Goal: Entertainment & Leisure: Consume media (video, audio)

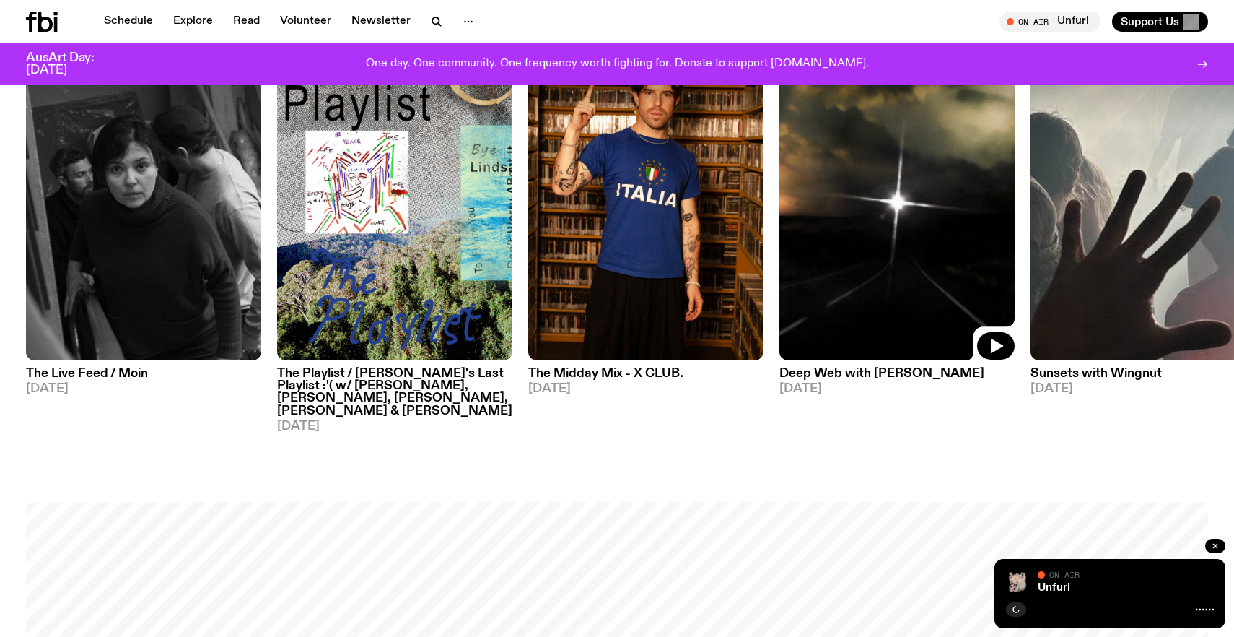
scroll to position [728, 0]
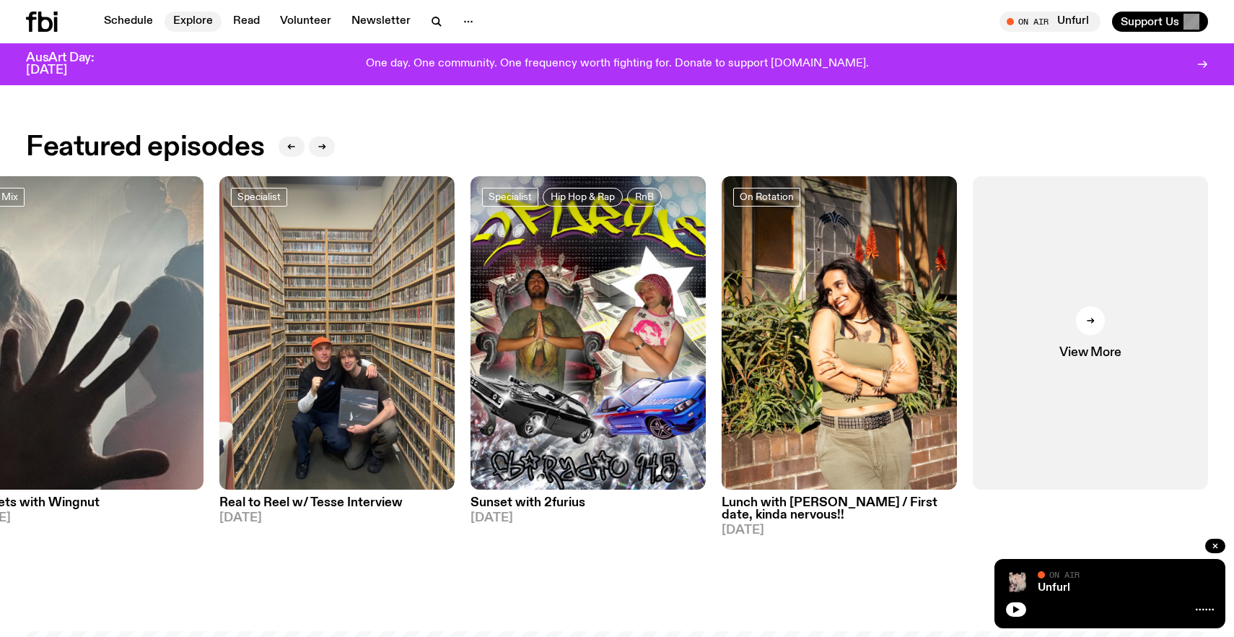
click at [178, 15] on link "Explore" at bounding box center [193, 22] width 57 height 20
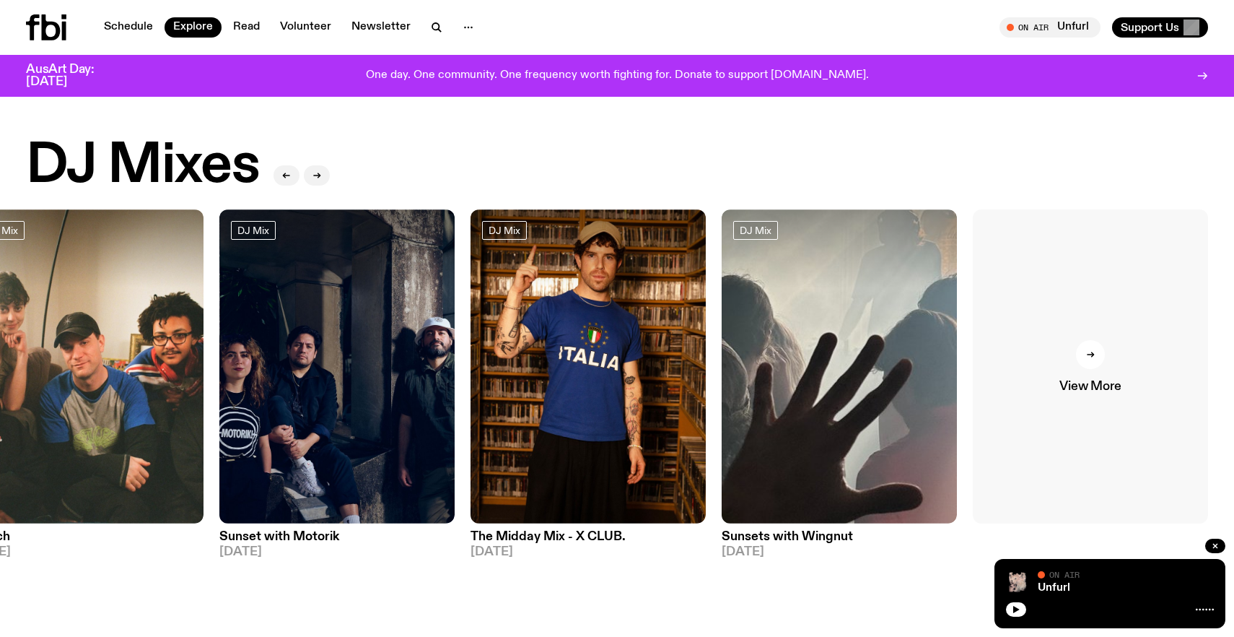
click at [1057, 398] on link "View More" at bounding box center [1090, 366] width 235 height 314
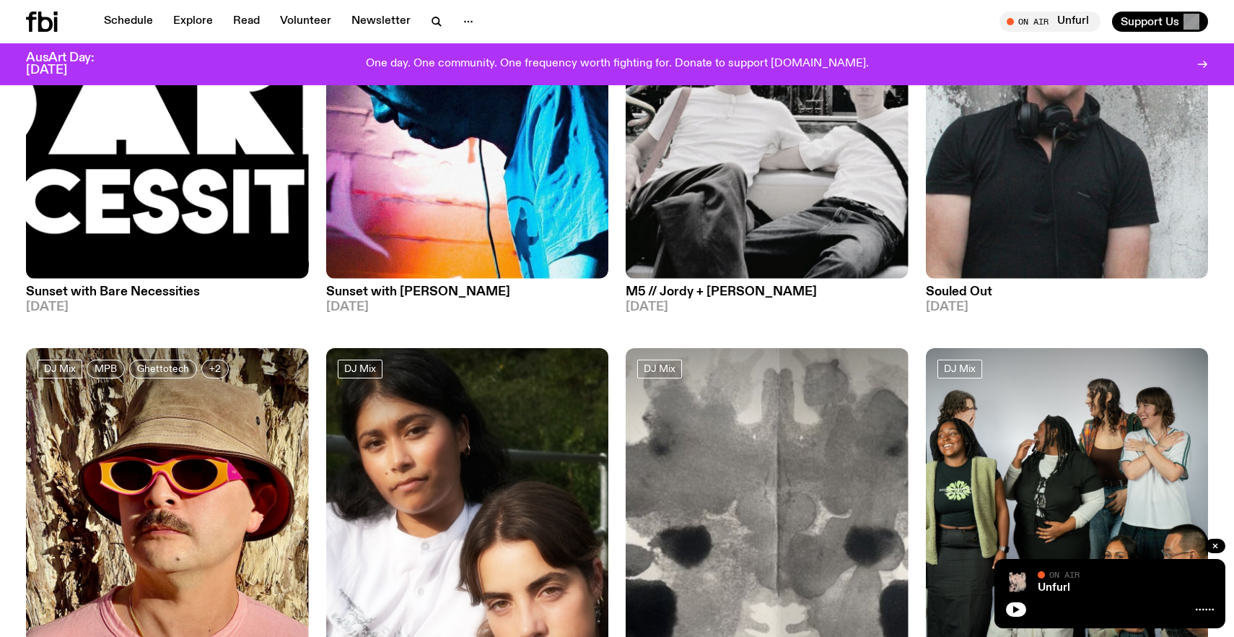
scroll to position [1197, 0]
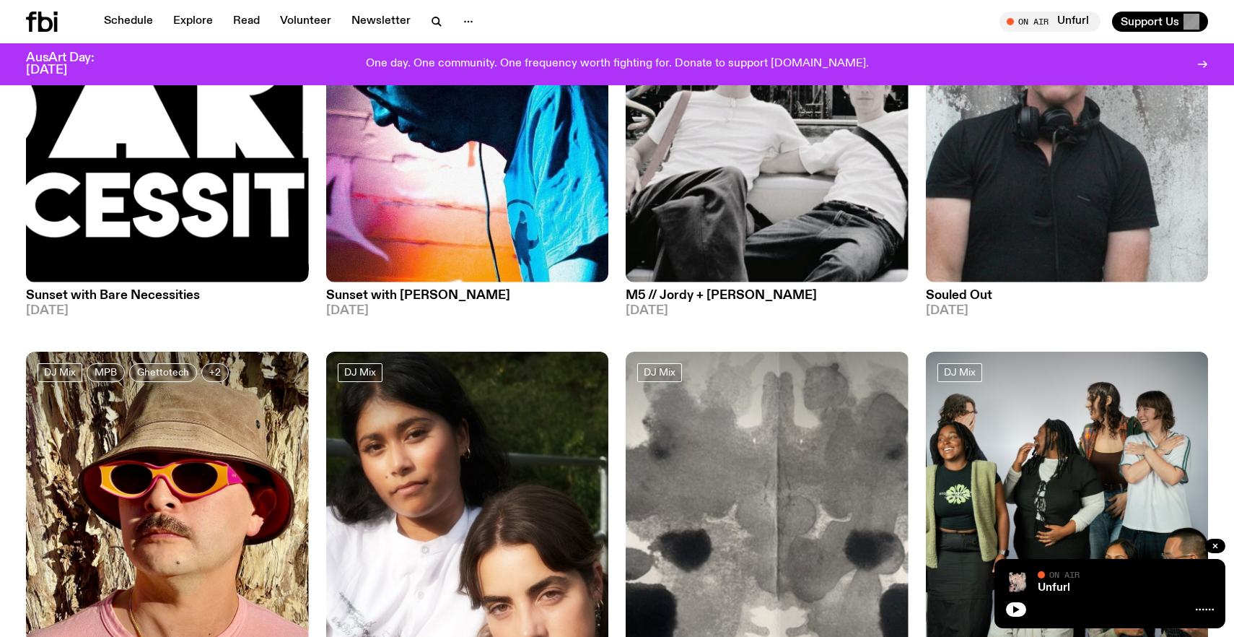
click at [785, 217] on img at bounding box center [767, 93] width 283 height 377
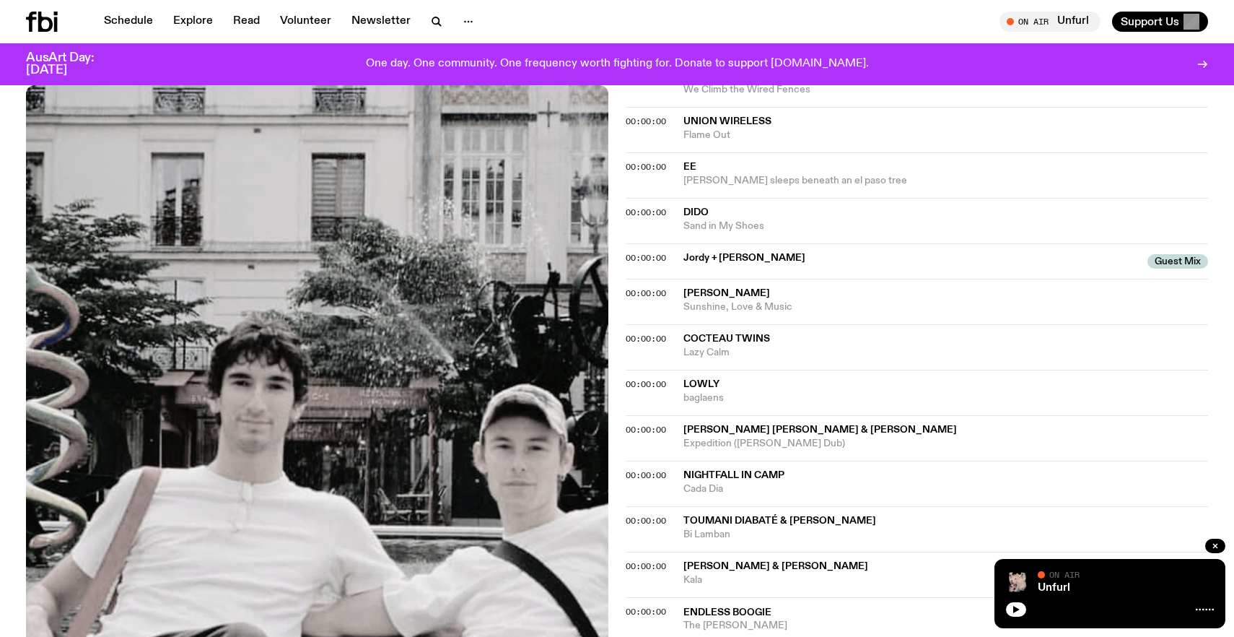
scroll to position [545, 0]
